Goal: Transaction & Acquisition: Book appointment/travel/reservation

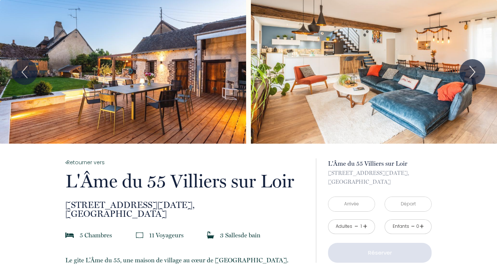
click at [363, 231] on link "+" at bounding box center [365, 226] width 4 height 11
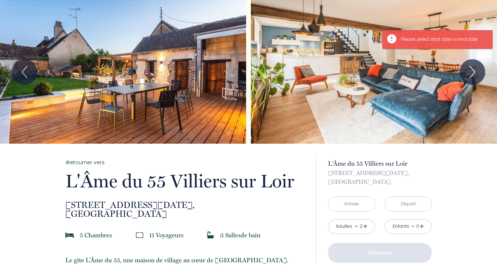
click at [367, 231] on link "+" at bounding box center [365, 226] width 4 height 11
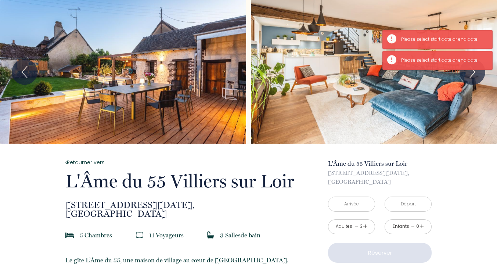
click at [365, 227] on link "+" at bounding box center [365, 226] width 4 height 11
click at [365, 228] on link "+" at bounding box center [365, 226] width 4 height 11
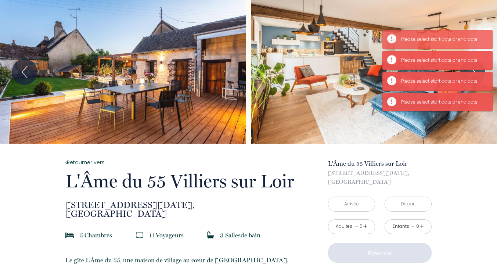
click at [367, 229] on link "+" at bounding box center [365, 226] width 4 height 11
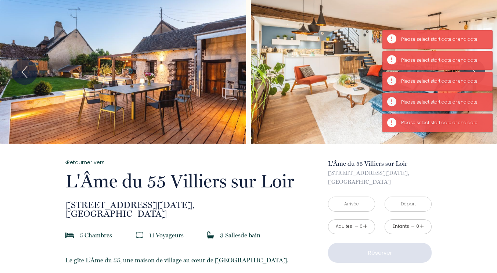
click at [366, 230] on link "+" at bounding box center [365, 226] width 4 height 11
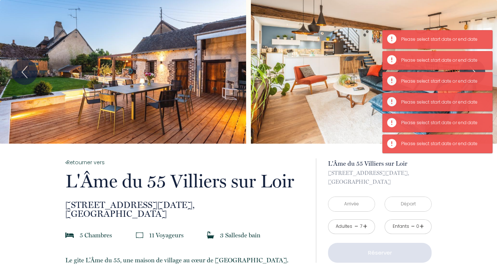
click at [365, 227] on link "+" at bounding box center [365, 226] width 4 height 11
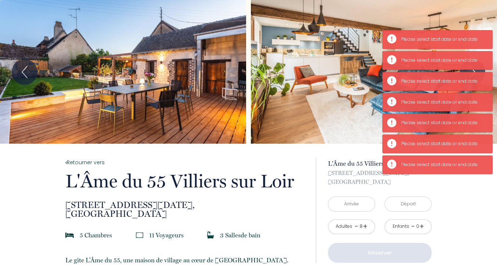
click at [423, 227] on link "+" at bounding box center [422, 226] width 4 height 11
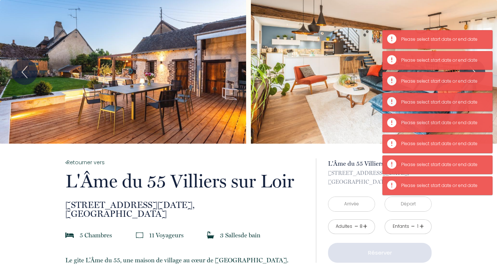
click at [422, 228] on link "+" at bounding box center [422, 226] width 4 height 11
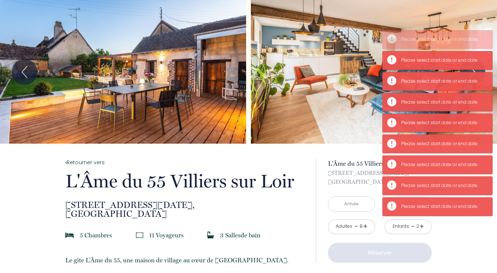
click at [422, 228] on link "+" at bounding box center [422, 226] width 4 height 11
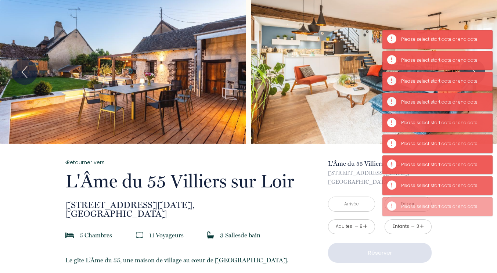
click at [351, 207] on input "text" at bounding box center [352, 204] width 46 height 14
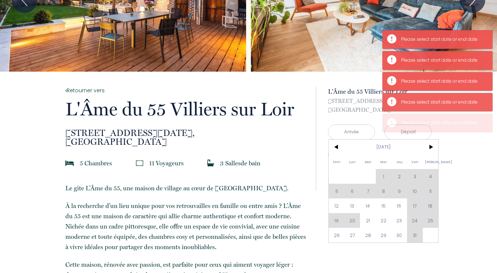
scroll to position [74, 0]
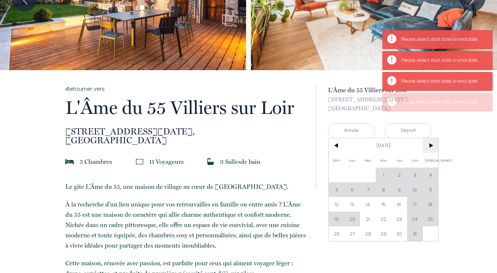
click at [431, 152] on span ">" at bounding box center [431, 145] width 16 height 15
click at [433, 146] on span ">" at bounding box center [431, 145] width 16 height 15
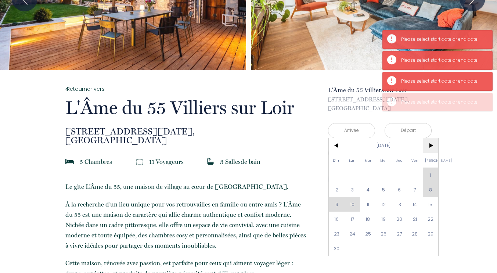
click at [432, 151] on span ">" at bounding box center [431, 145] width 16 height 15
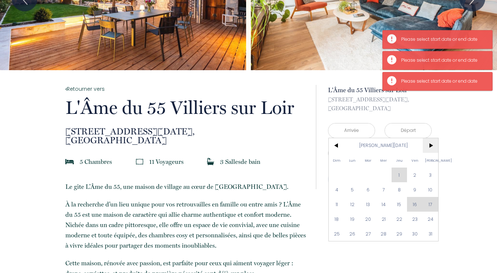
click at [434, 151] on span ">" at bounding box center [431, 145] width 16 height 15
click at [433, 145] on span ">" at bounding box center [431, 145] width 16 height 15
click at [433, 151] on span ">" at bounding box center [431, 145] width 16 height 15
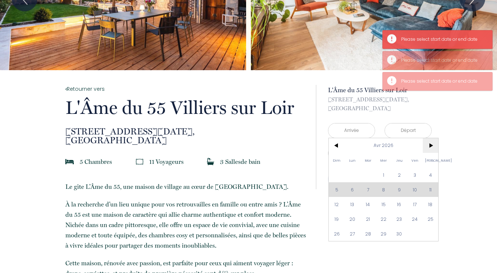
click at [433, 145] on span ">" at bounding box center [431, 145] width 16 height 15
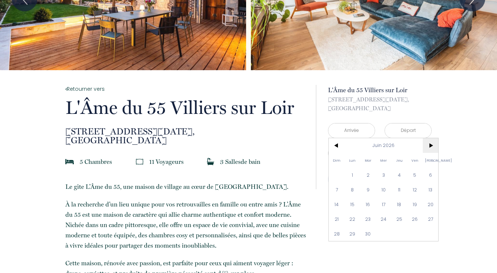
click at [433, 145] on span ">" at bounding box center [431, 145] width 16 height 15
click at [338, 151] on span "<" at bounding box center [337, 145] width 16 height 15
click at [339, 149] on span "<" at bounding box center [337, 145] width 16 height 15
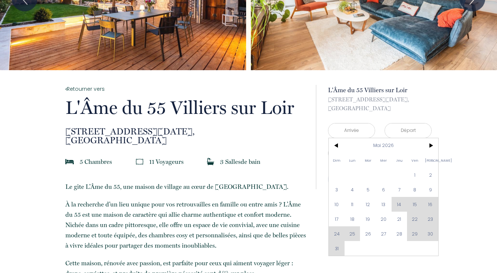
click at [415, 207] on div "Dim Lun Mar Mer Jeu Ven Sam 1 2 3 4 5 6 7 8 9 10 11 12 13 14 15 16 17 18 19 20 …" at bounding box center [384, 197] width 110 height 118
click at [415, 190] on span "8" at bounding box center [415, 189] width 16 height 15
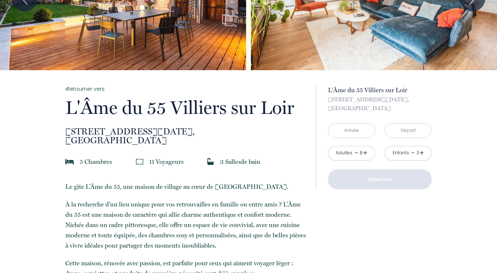
type input "Ven 08 Mai 2026"
type input "[DATE]"
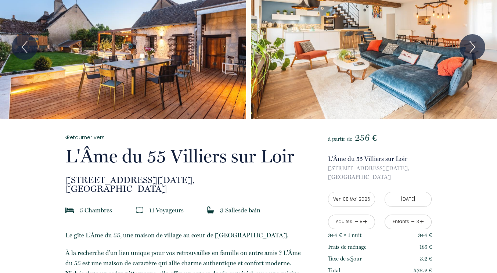
scroll to position [0, 0]
